Goal: Task Accomplishment & Management: Use online tool/utility

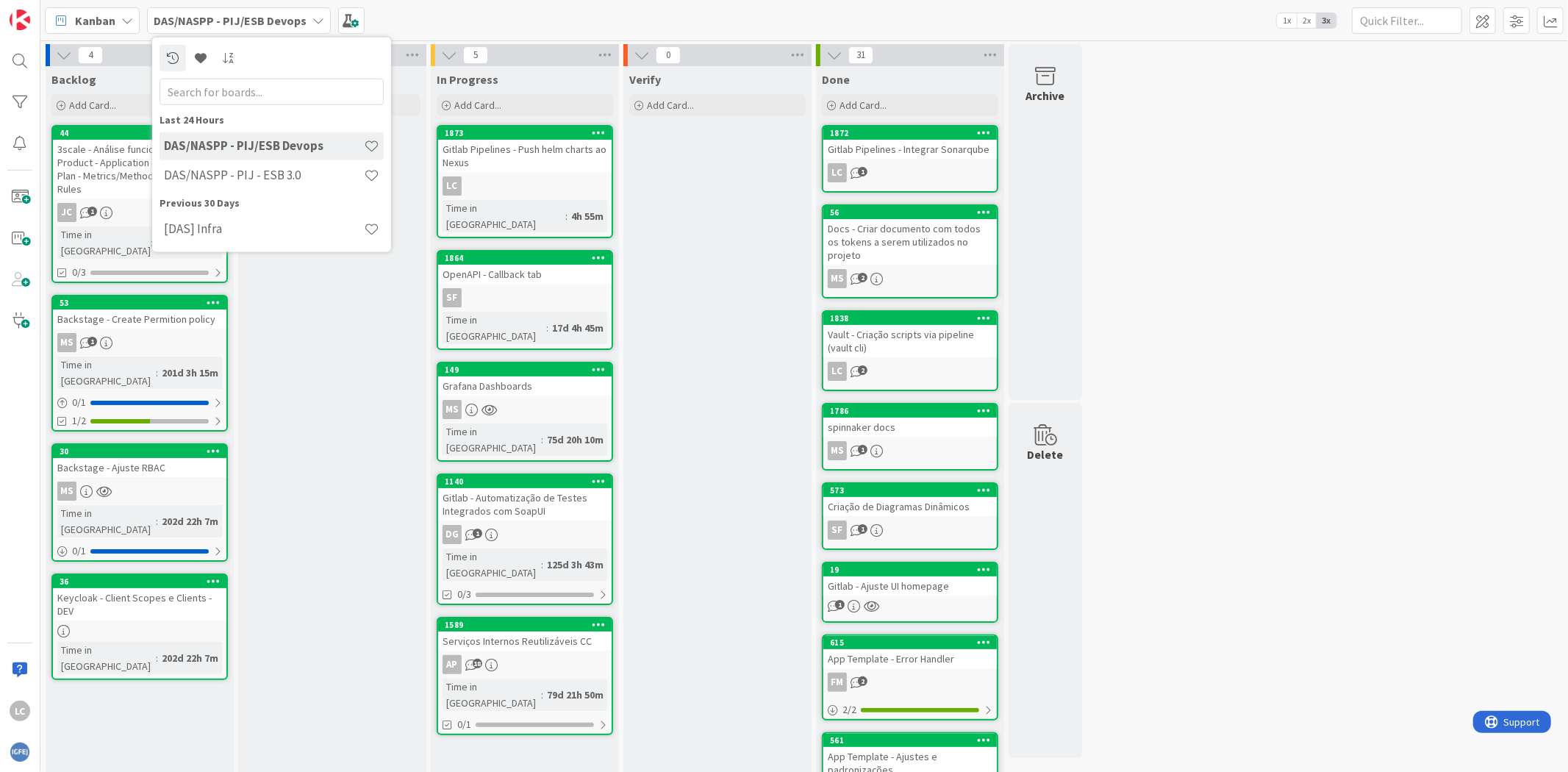
drag, startPoint x: 260, startPoint y: 588, endPoint x: 252, endPoint y: 588, distance: 8.0
click at [256, 588] on div "To Do Add Card..." at bounding box center [332, 586] width 188 height 1039
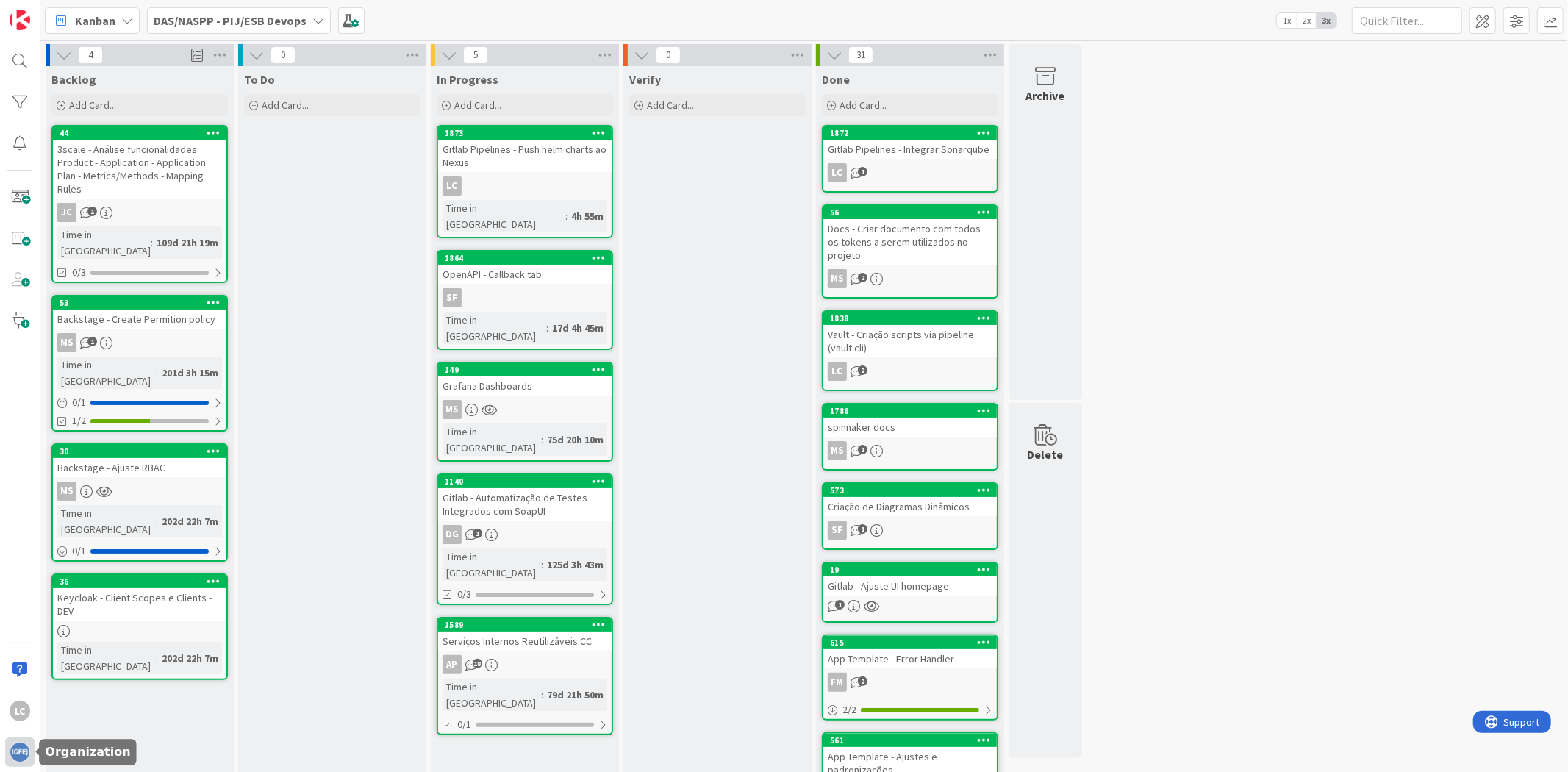
click at [17, 765] on div at bounding box center [20, 752] width 30 height 30
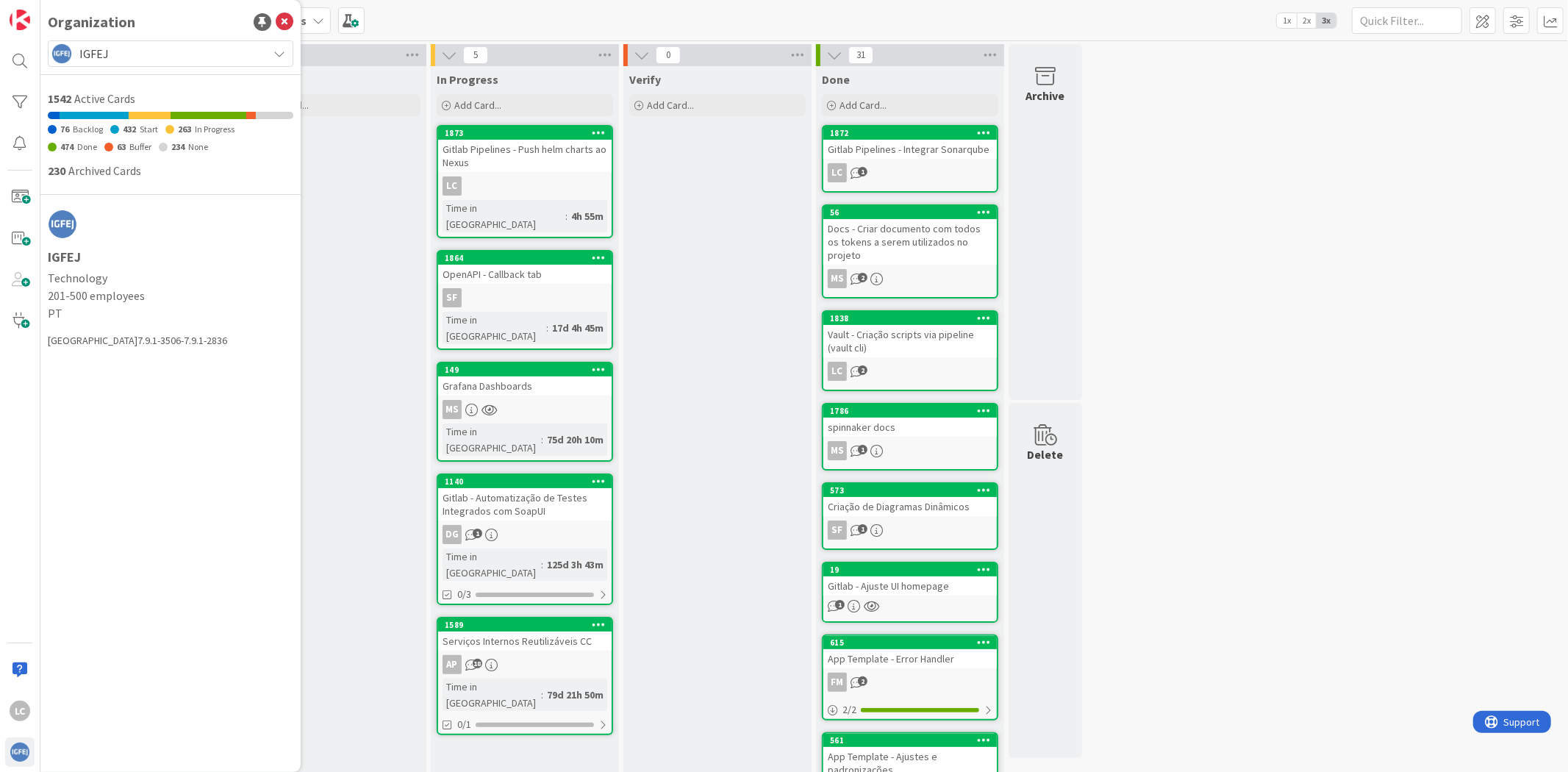
click at [215, 70] on div at bounding box center [170, 74] width 245 height 16
click at [211, 42] on div "IGFEJ" at bounding box center [170, 53] width 245 height 27
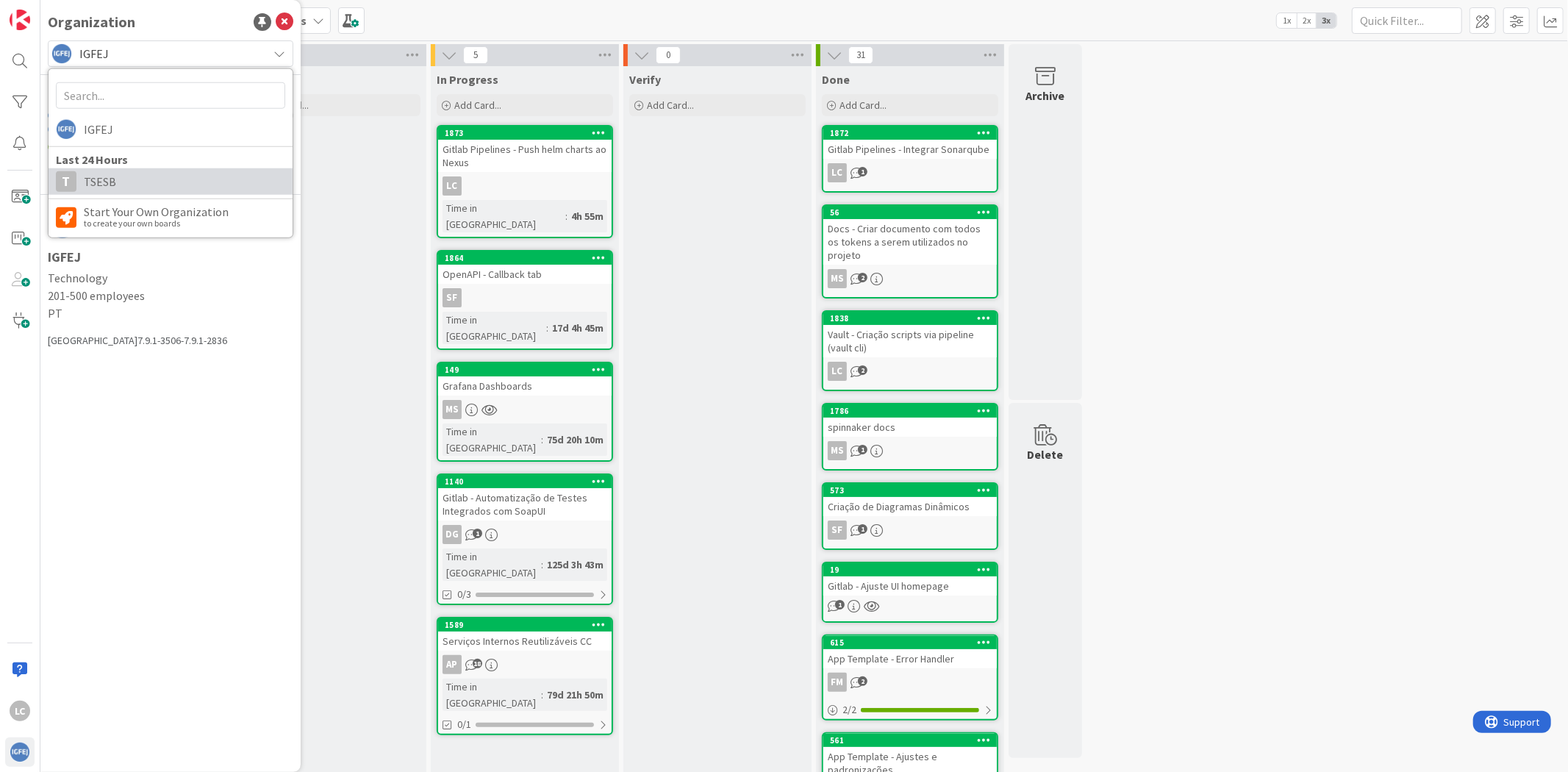
click at [174, 182] on span "TSESB" at bounding box center [184, 182] width 201 height 22
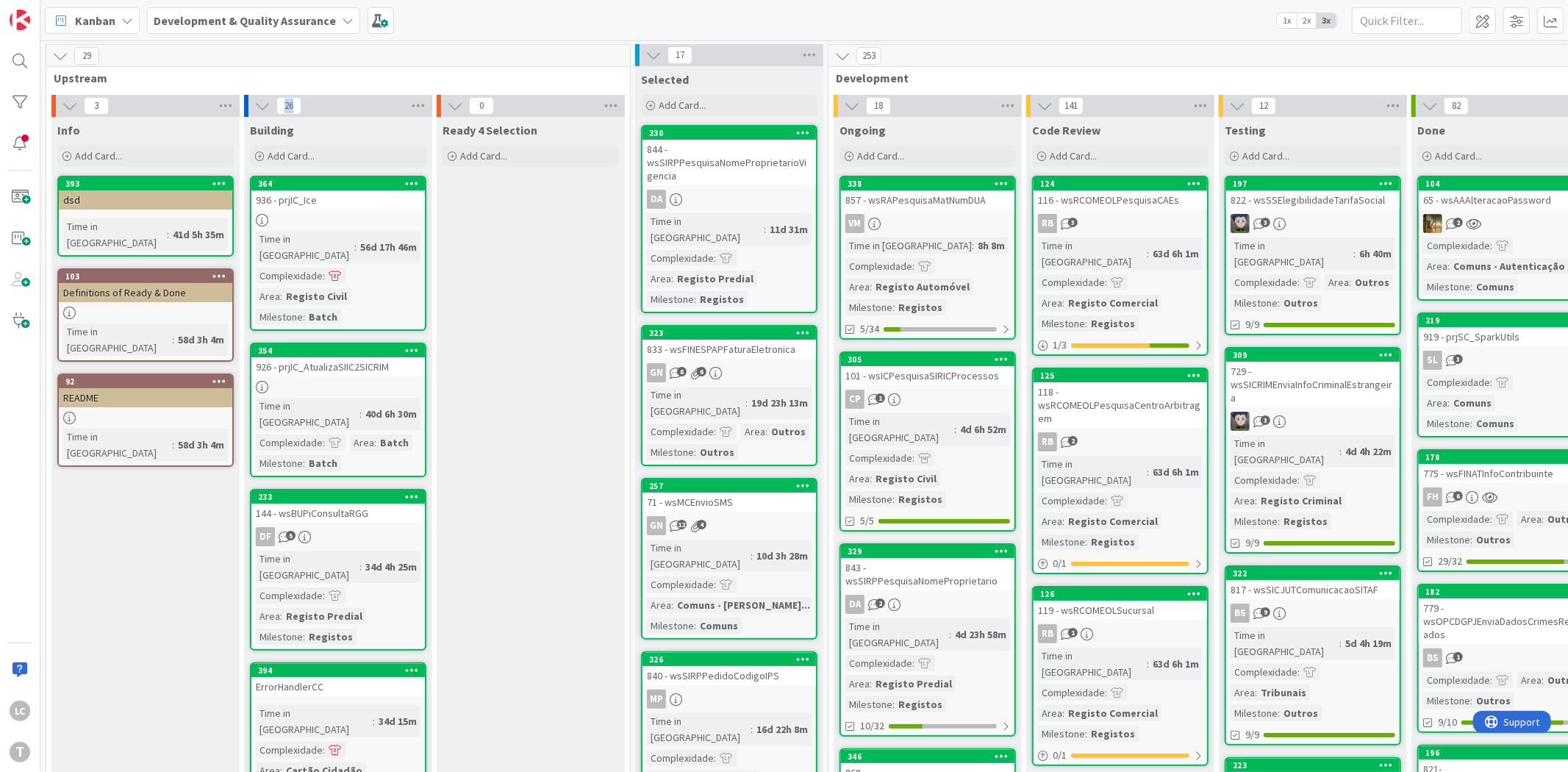
drag, startPoint x: 284, startPoint y: 103, endPoint x: 298, endPoint y: 104, distance: 14.0
click at [298, 104] on span "26" at bounding box center [289, 106] width 25 height 18
drag, startPoint x: 673, startPoint y: 56, endPoint x: 689, endPoint y: 56, distance: 16.0
click at [689, 56] on span "17" at bounding box center [680, 55] width 25 height 18
drag, startPoint x: 871, startPoint y: 105, endPoint x: 886, endPoint y: 106, distance: 15.0
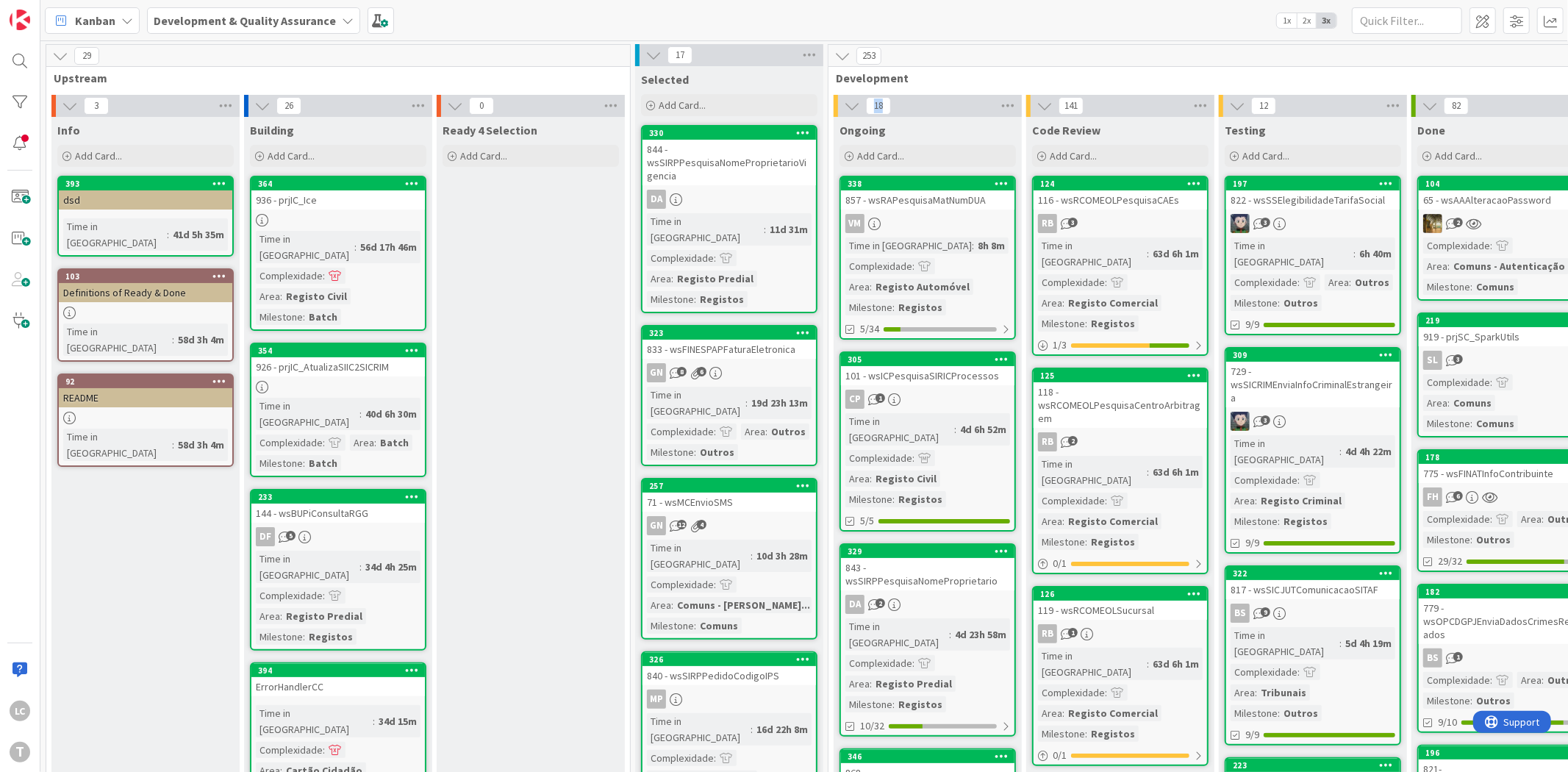
click at [886, 106] on span "18" at bounding box center [878, 106] width 25 height 18
drag, startPoint x: 1064, startPoint y: 107, endPoint x: 1474, endPoint y: 106, distance: 410.0
click at [1331, 130] on div "Testing" at bounding box center [1312, 130] width 176 height 15
drag, startPoint x: 282, startPoint y: 108, endPoint x: 913, endPoint y: 108, distance: 631.0
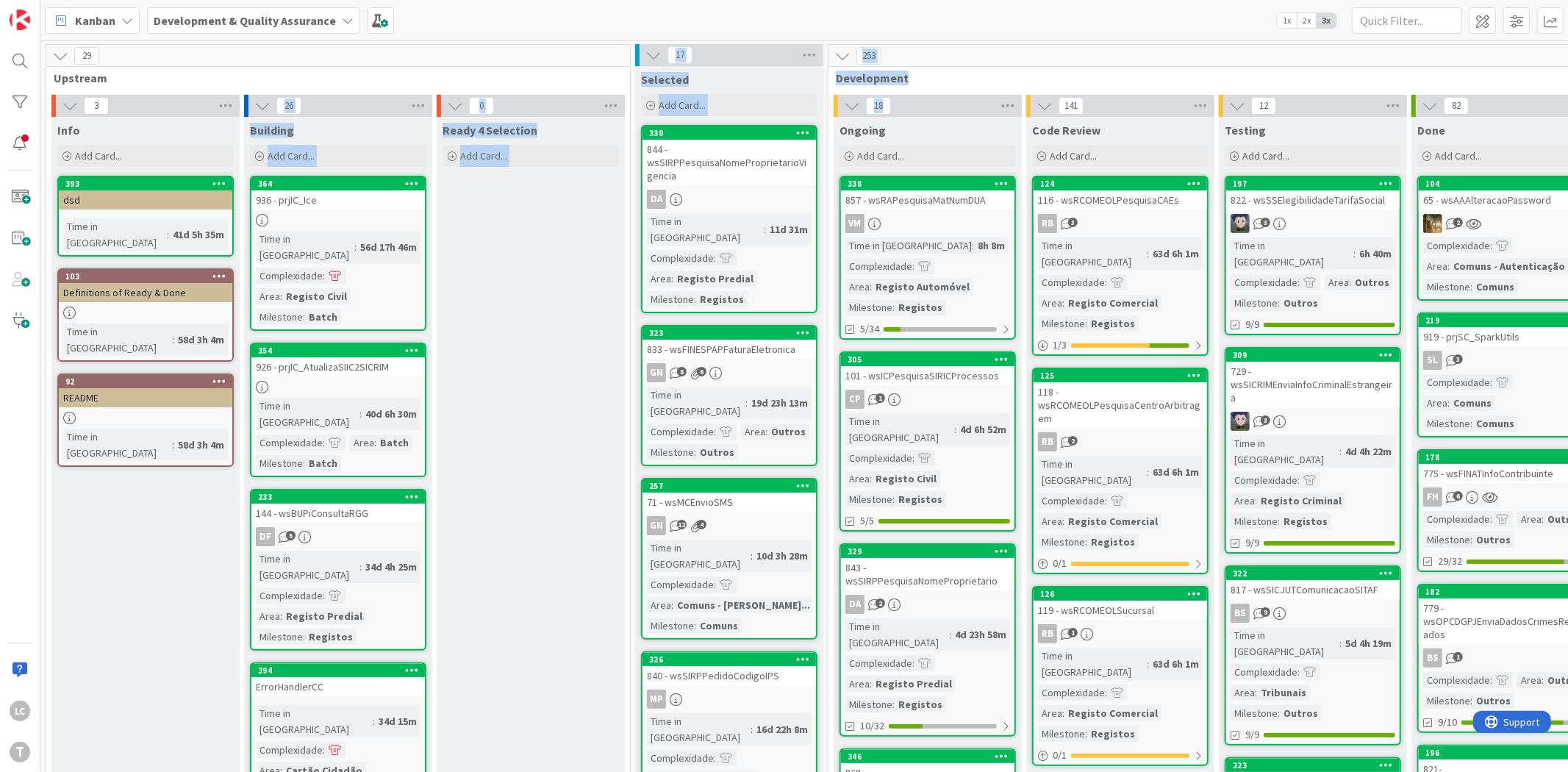
click at [913, 108] on div "18" at bounding box center [927, 106] width 188 height 22
drag, startPoint x: 1062, startPoint y: 107, endPoint x: 1088, endPoint y: 105, distance: 26.1
click at [1088, 105] on div "141" at bounding box center [1120, 106] width 188 height 22
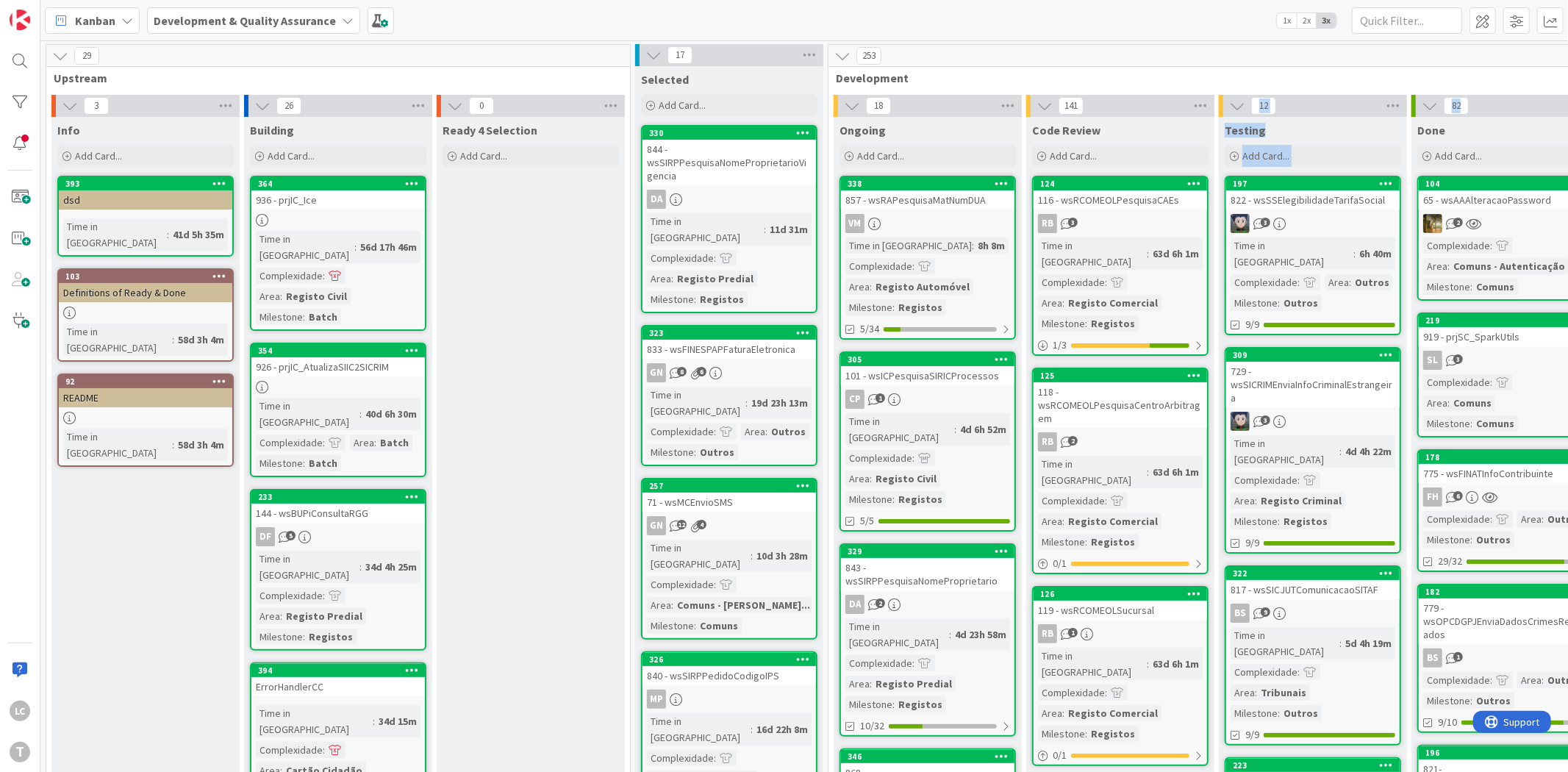
drag, startPoint x: 1255, startPoint y: 108, endPoint x: 1481, endPoint y: 105, distance: 226.0
click at [1321, 125] on div "Testing" at bounding box center [1312, 130] width 176 height 15
drag, startPoint x: 1469, startPoint y: 111, endPoint x: 1234, endPoint y: 106, distance: 235.1
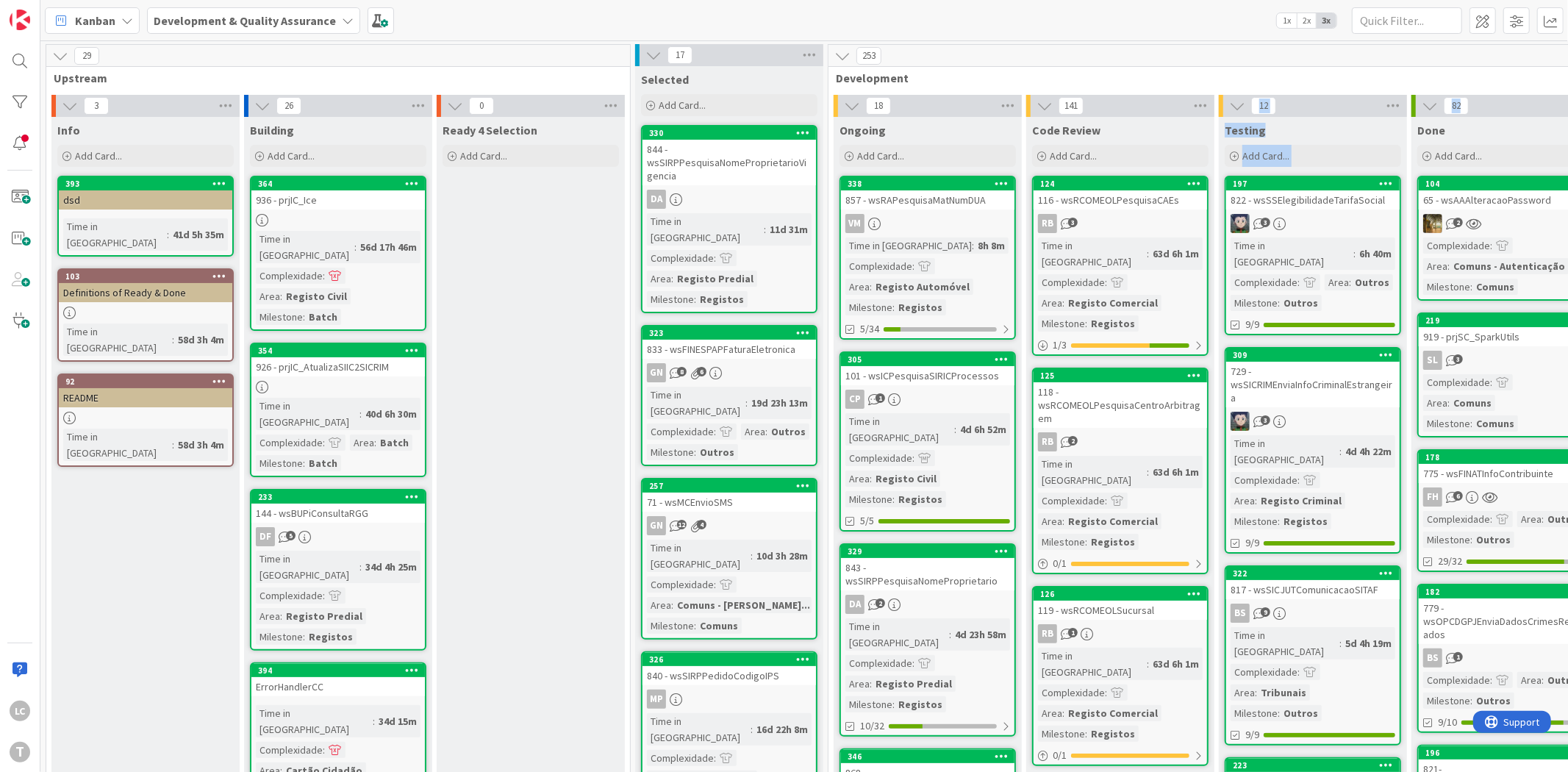
click at [1300, 126] on div "Testing" at bounding box center [1312, 130] width 176 height 15
click at [1329, 130] on div "Testing" at bounding box center [1312, 130] width 176 height 15
click at [1321, 125] on div "Testing" at bounding box center [1312, 130] width 176 height 15
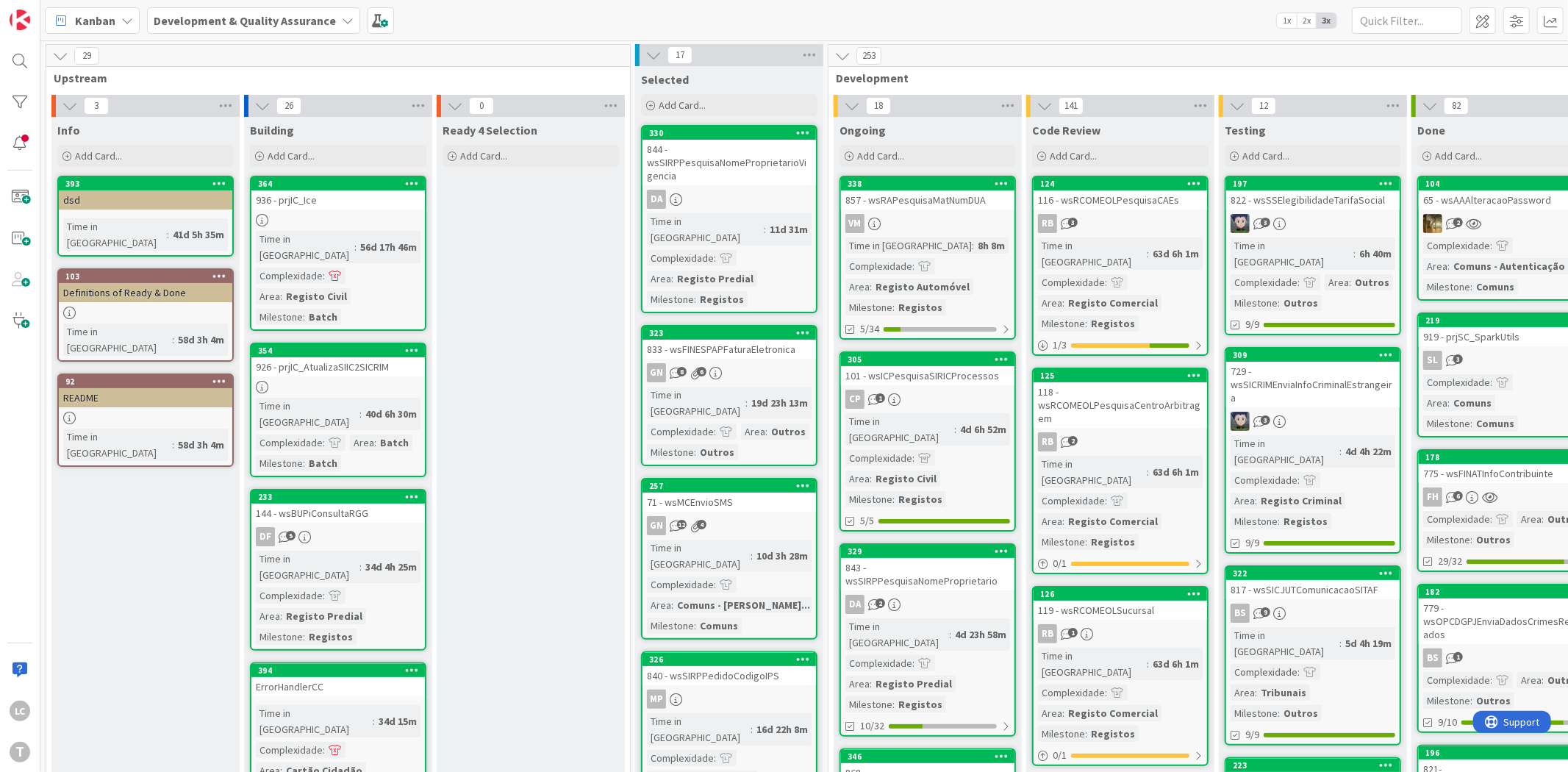
drag, startPoint x: 1064, startPoint y: 106, endPoint x: 1086, endPoint y: 108, distance: 22.1
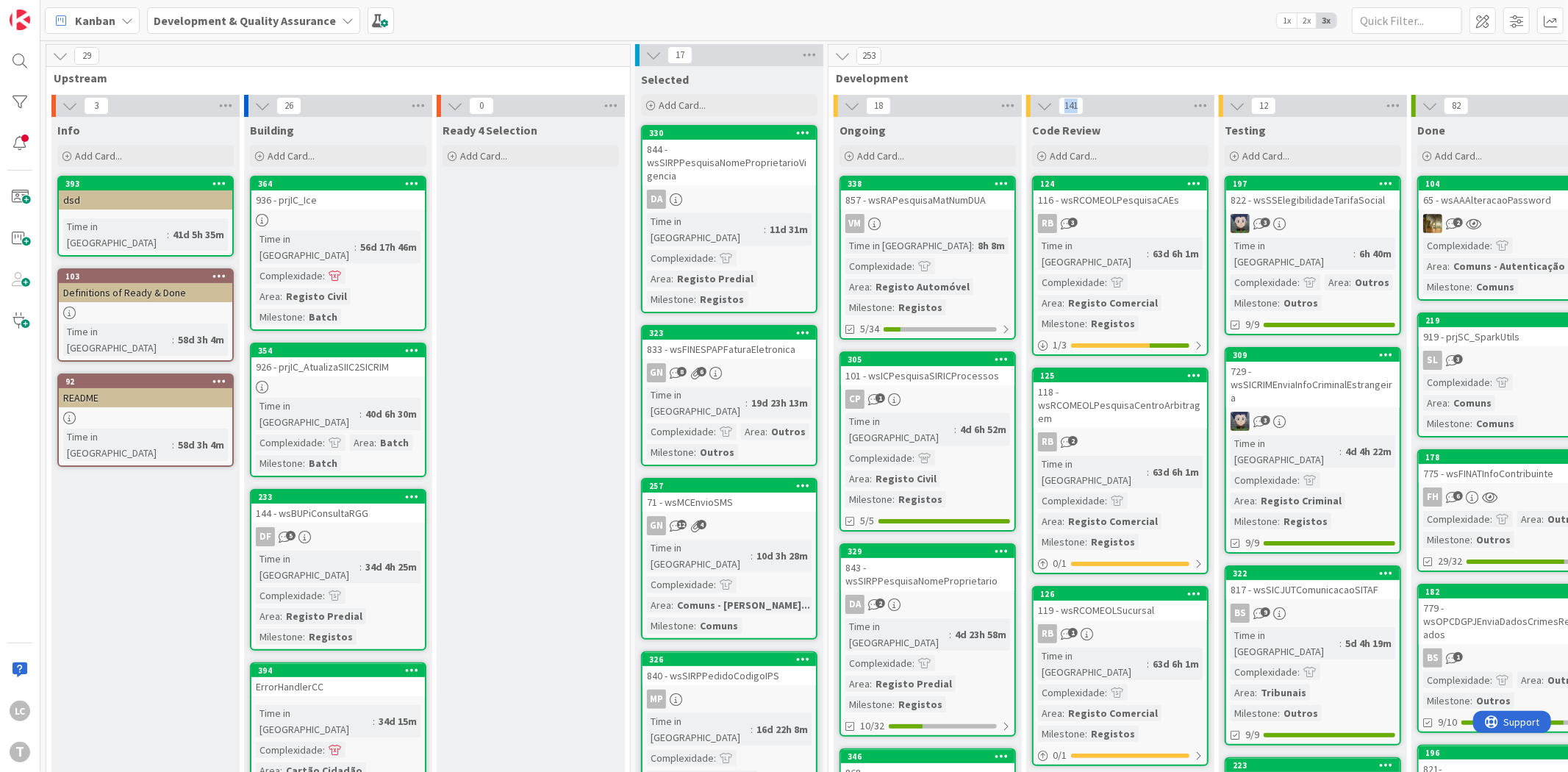
click at [1086, 108] on div "141" at bounding box center [1120, 106] width 188 height 22
click at [1107, 106] on div "141" at bounding box center [1120, 106] width 188 height 22
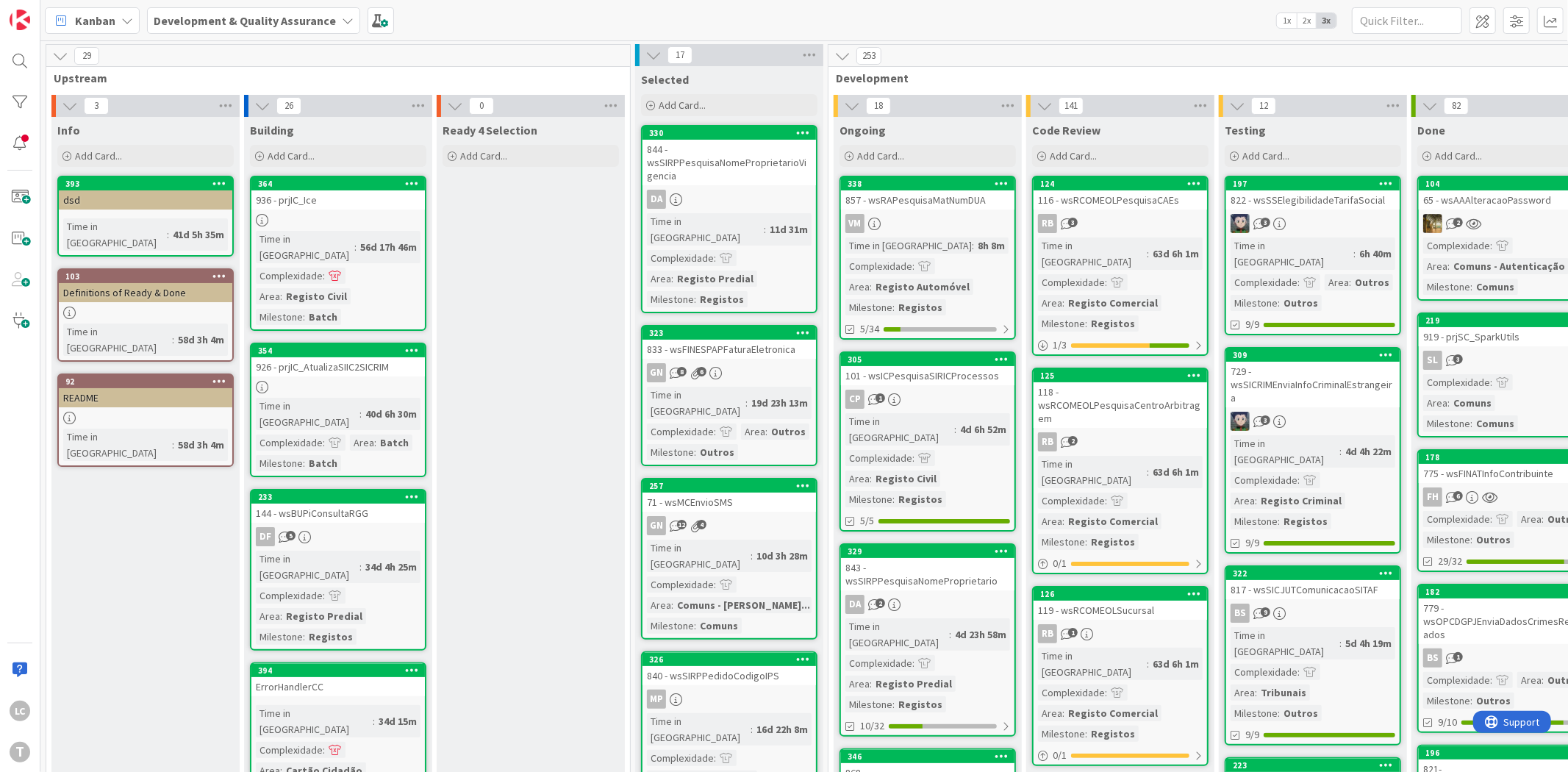
click at [625, 10] on div "Kanban Development & Quality Assurance 1x 2x 3x" at bounding box center [804, 20] width 1528 height 40
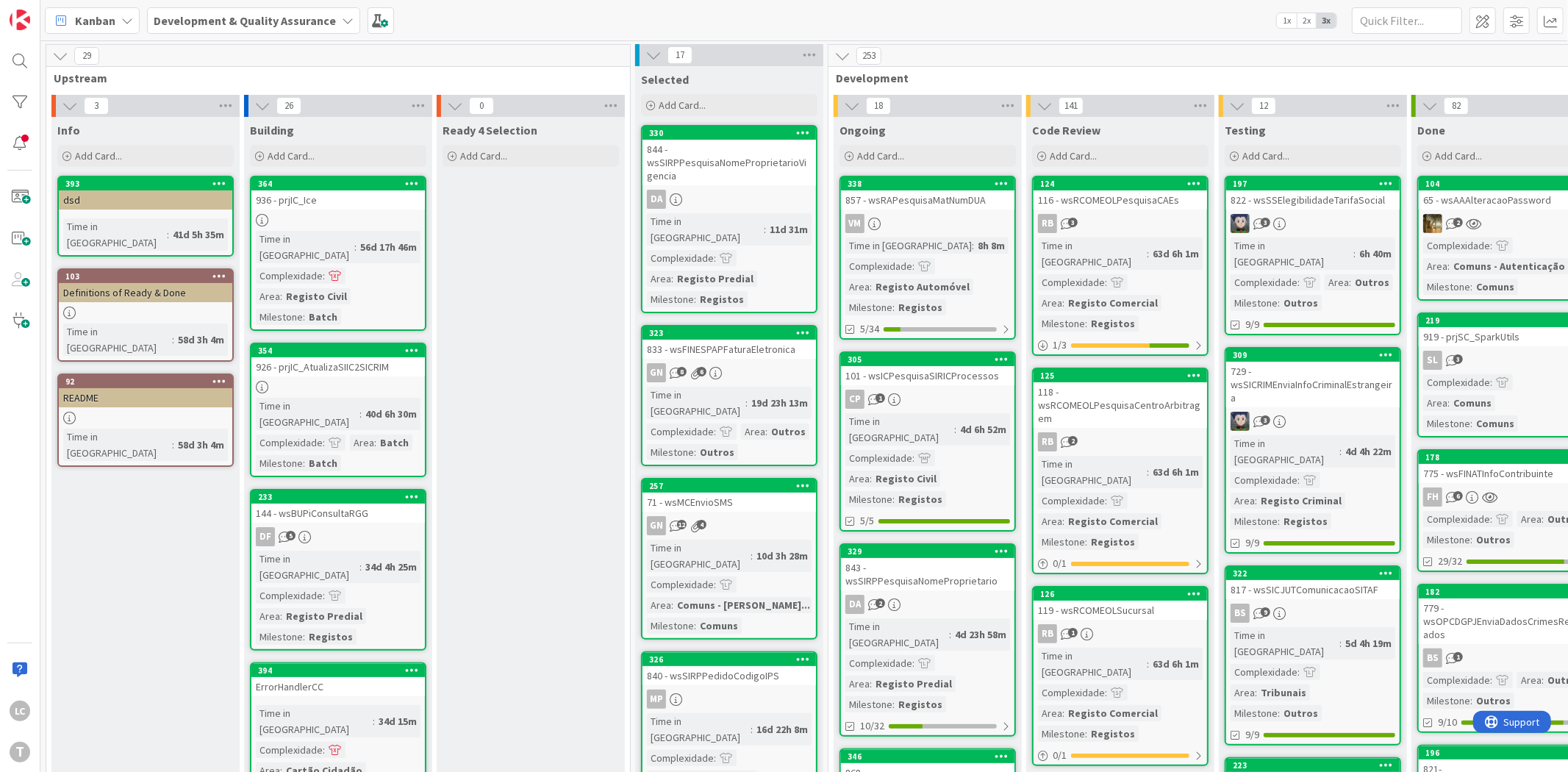
click at [425, 10] on div "Kanban Development & Quality Assurance 1x 2x 3x" at bounding box center [804, 20] width 1528 height 40
